Goal: Task Accomplishment & Management: Use online tool/utility

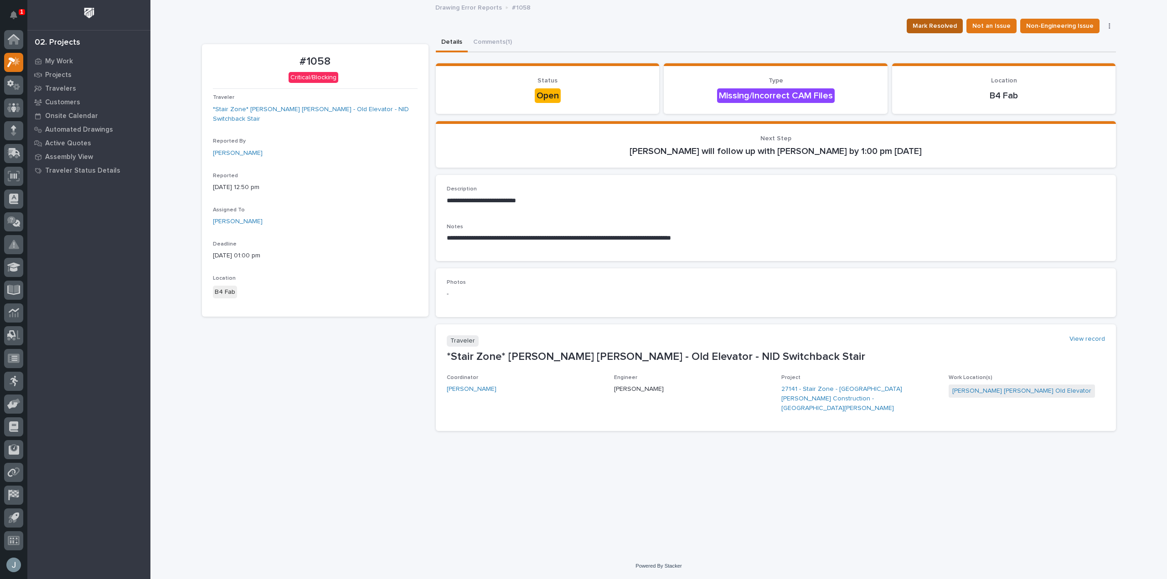
click at [957, 31] on span "Mark Resolved" at bounding box center [934, 26] width 44 height 11
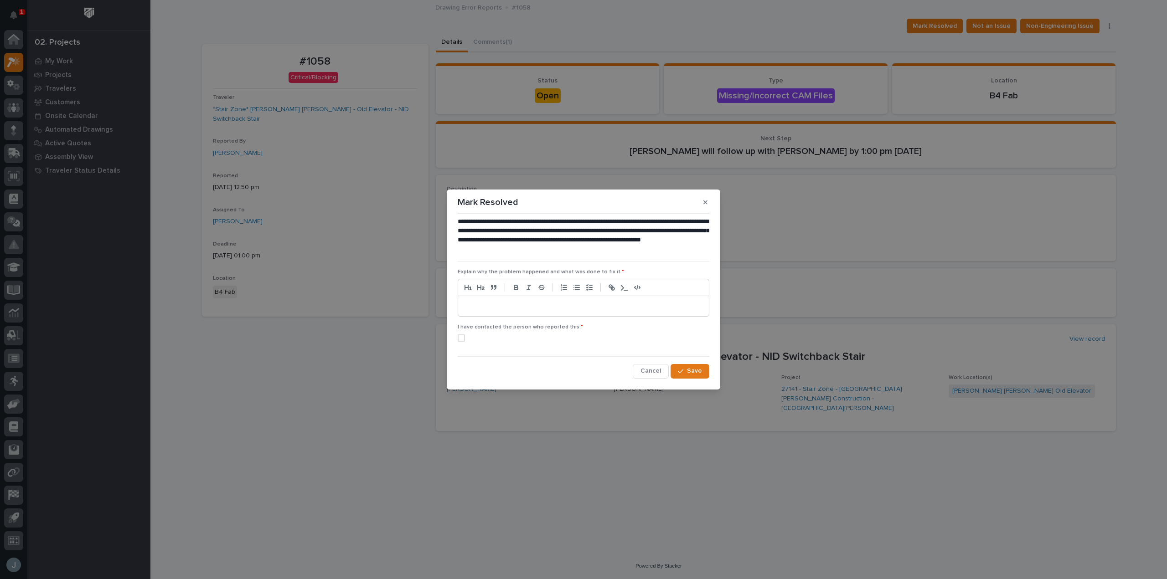
click at [576, 308] on p at bounding box center [583, 306] width 237 height 9
click at [462, 339] on span at bounding box center [461, 338] width 7 height 7
drag, startPoint x: 685, startPoint y: 374, endPoint x: 726, endPoint y: 381, distance: 41.3
click at [685, 374] on div "button" at bounding box center [682, 371] width 9 height 6
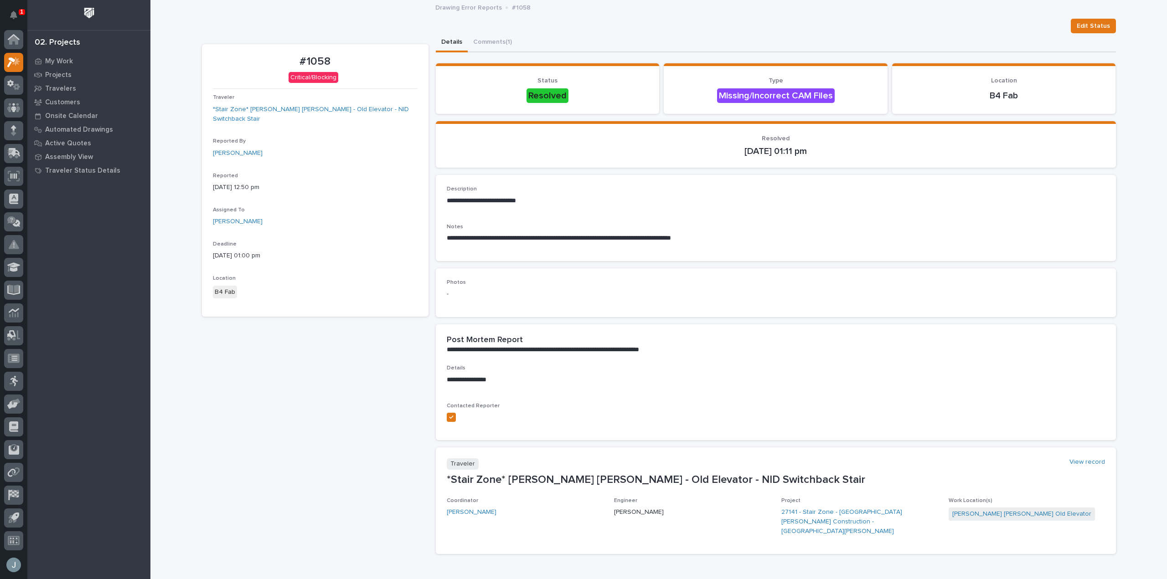
click at [21, 14] on p "1" at bounding box center [21, 12] width 3 height 6
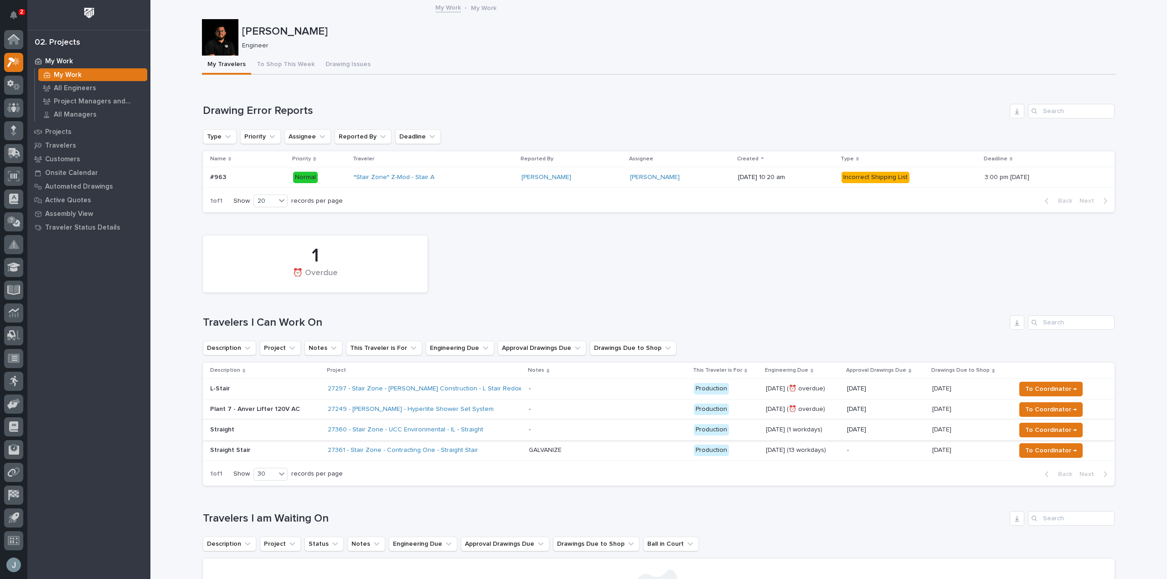
scroll to position [46, 0]
